Goal: Transaction & Acquisition: Book appointment/travel/reservation

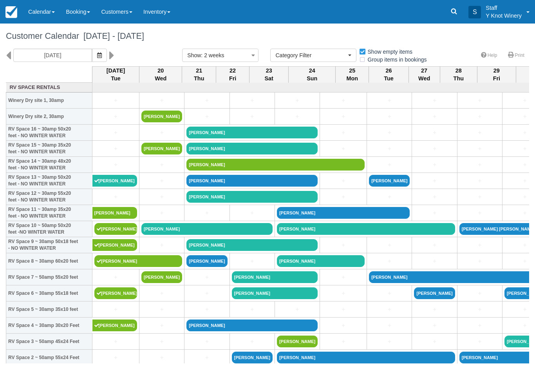
select select
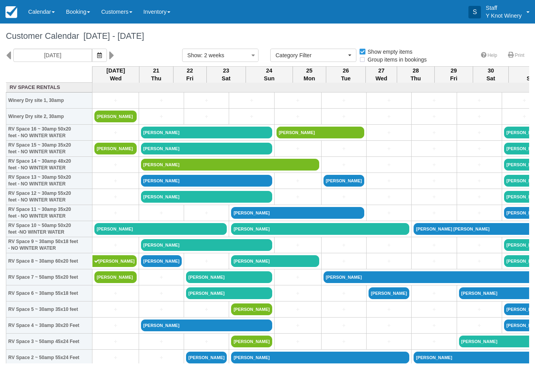
select select
click at [166, 138] on link "[PERSON_NAME]" at bounding box center [206, 133] width 131 height 12
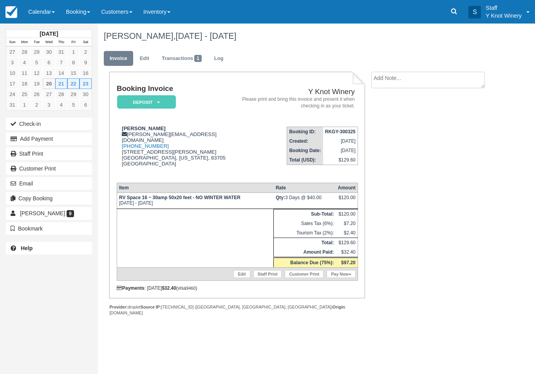
click at [43, 12] on link "Calendar" at bounding box center [42, 12] width 38 height 24
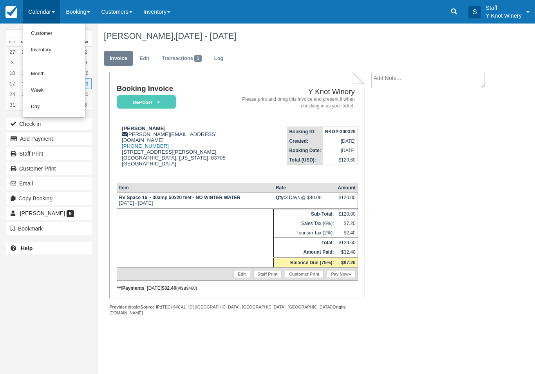
click at [51, 34] on link "Customer" at bounding box center [54, 33] width 62 height 16
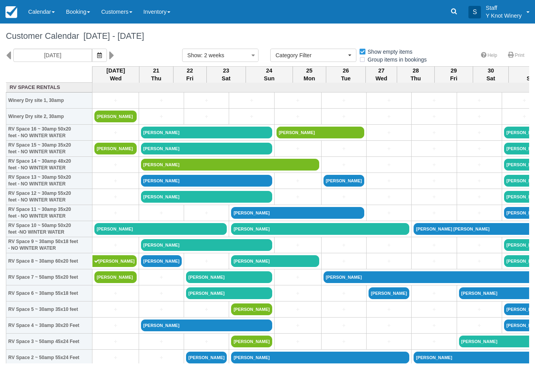
select select
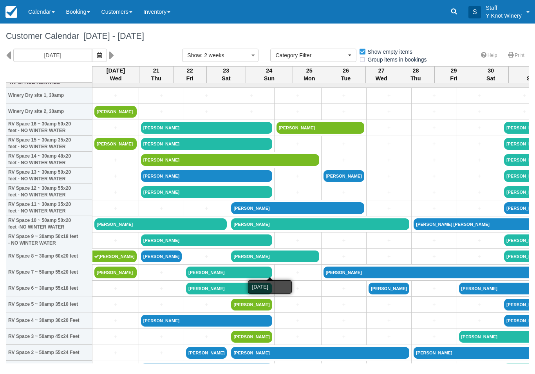
scroll to position [4, 0]
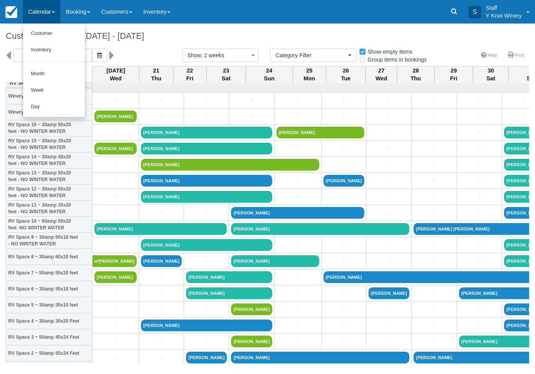
select select
click at [122, 58] on div at bounding box center [267, 187] width 535 height 374
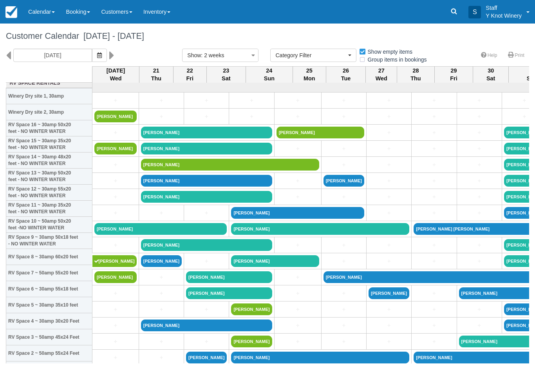
click at [97, 58] on icon "button" at bounding box center [99, 55] width 5 height 5
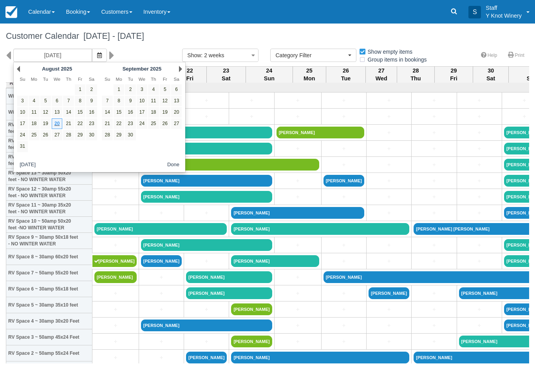
click at [180, 77] on th "Sa" at bounding box center [176, 78] width 11 height 9
click at [174, 73] on div "Next September 2025" at bounding box center [142, 68] width 85 height 11
click at [180, 68] on link "Next" at bounding box center [180, 69] width 3 height 6
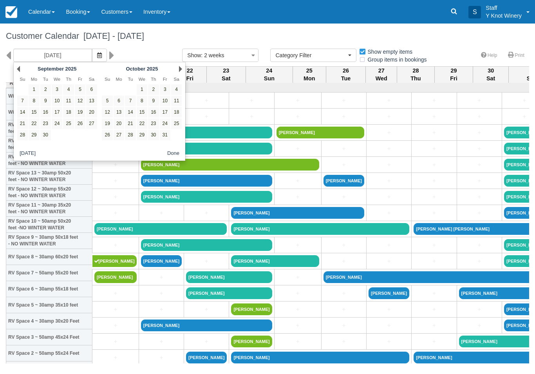
click at [167, 124] on link "24" at bounding box center [165, 123] width 11 height 11
type input "10/24/25"
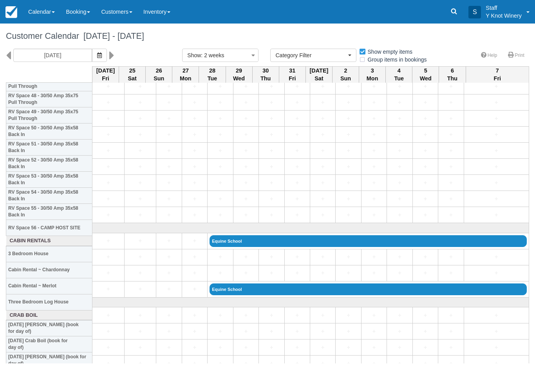
scroll to position [802, 0]
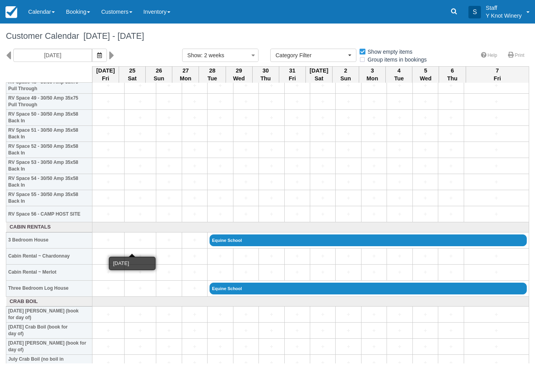
click at [135, 244] on link "+" at bounding box center [141, 240] width 28 height 8
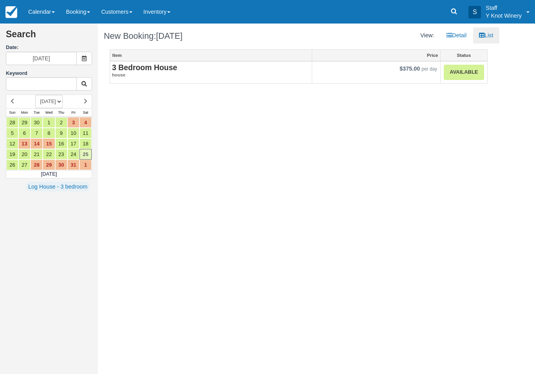
click at [466, 69] on link "Available" at bounding box center [464, 72] width 40 height 15
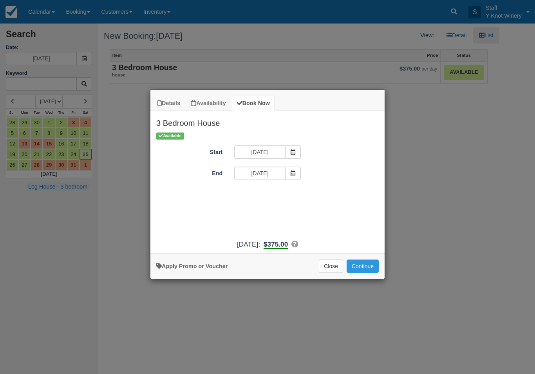
click at [293, 175] on icon "Item Modal" at bounding box center [292, 173] width 5 height 5
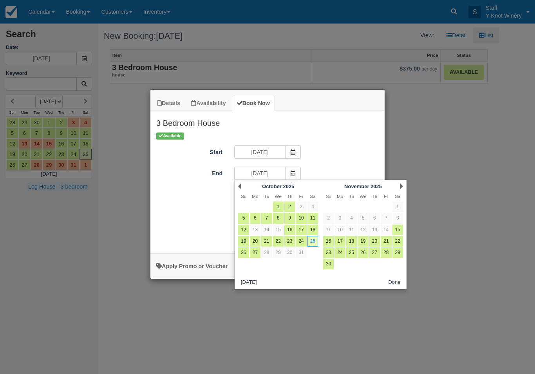
click at [243, 256] on link "26" at bounding box center [243, 252] width 11 height 11
type input "10/26/25"
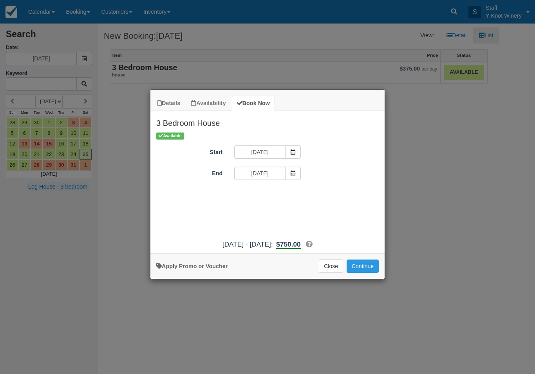
click at [365, 273] on button "Continue" at bounding box center [363, 265] width 32 height 13
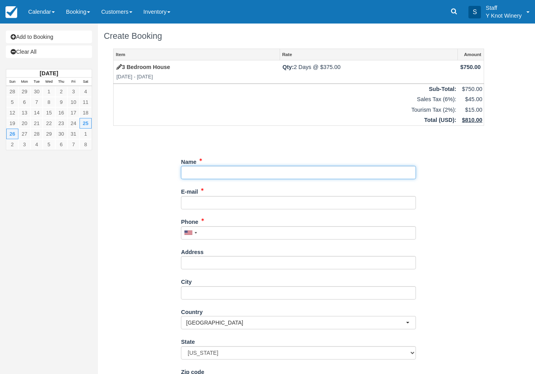
click at [207, 173] on input "Name" at bounding box center [298, 172] width 235 height 13
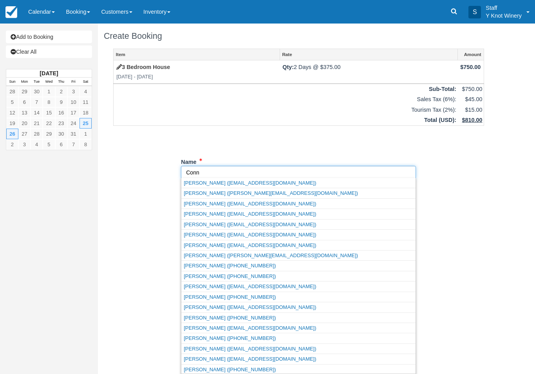
click at [298, 246] on link "Connie Crawshaw (conniecrawshaw562@gmail.com)" at bounding box center [298, 245] width 234 height 10
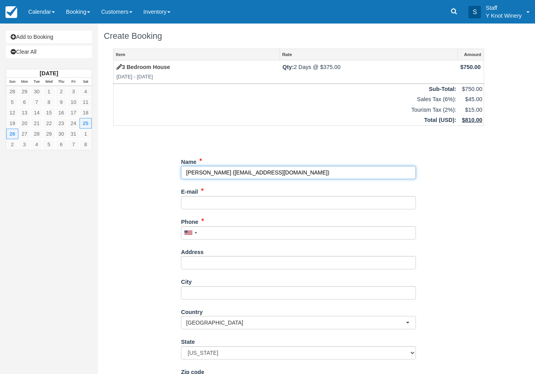
type input "[PERSON_NAME]"
type input "[EMAIL_ADDRESS][DOMAIN_NAME]"
type input "+12083662313"
type input "[STREET_ADDRESS]"
type input "Glenns Ferry"
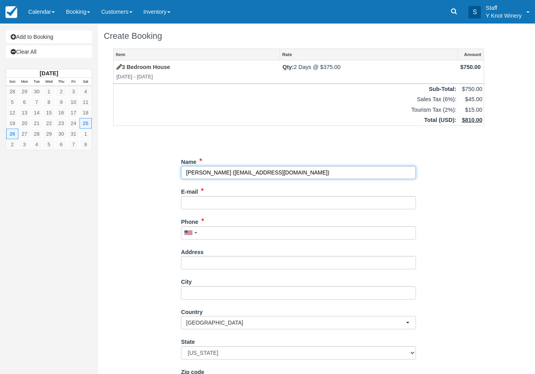
select select "CA"
type input "83623"
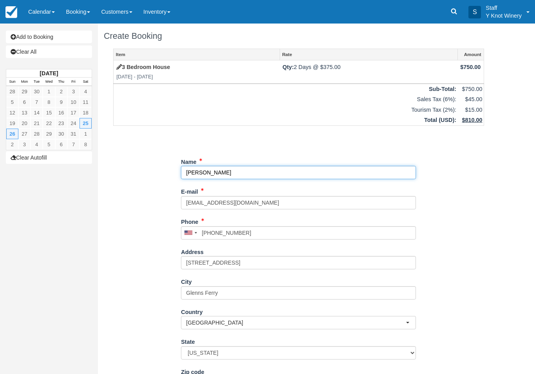
select select "CA"
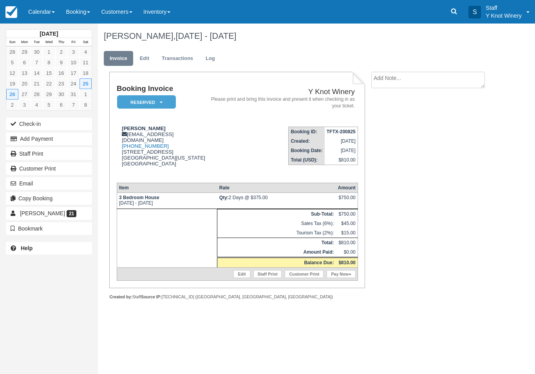
click at [45, 18] on link "Calendar" at bounding box center [42, 12] width 38 height 24
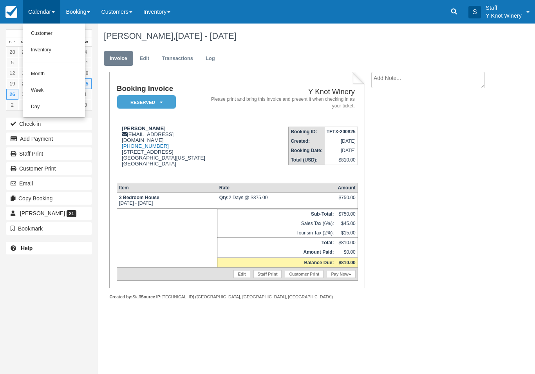
click at [53, 35] on link "Customer" at bounding box center [54, 33] width 62 height 16
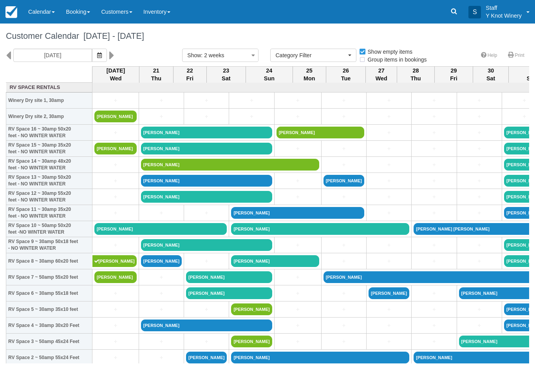
select select
